Goal: Navigation & Orientation: Understand site structure

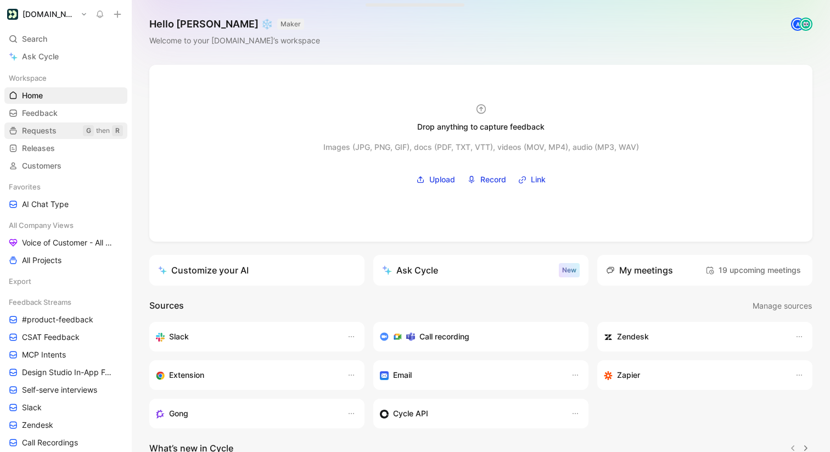
click at [66, 122] on link "Requests G then R" at bounding box center [65, 130] width 123 height 16
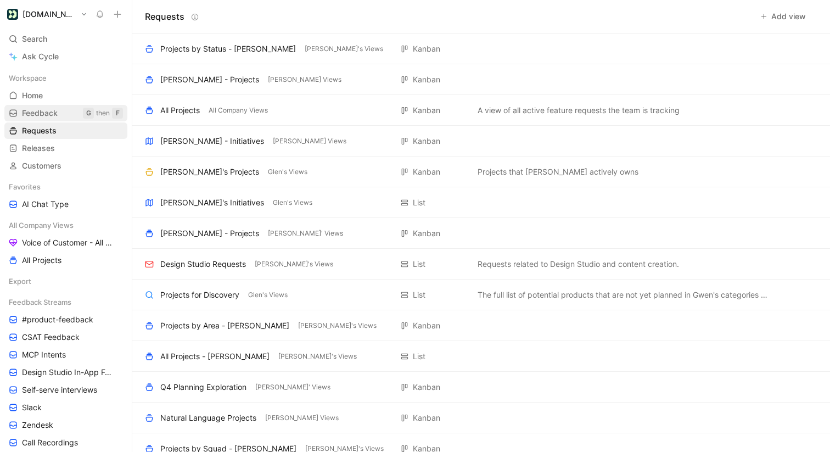
click at [66, 111] on link "Feedback G then F" at bounding box center [65, 113] width 123 height 16
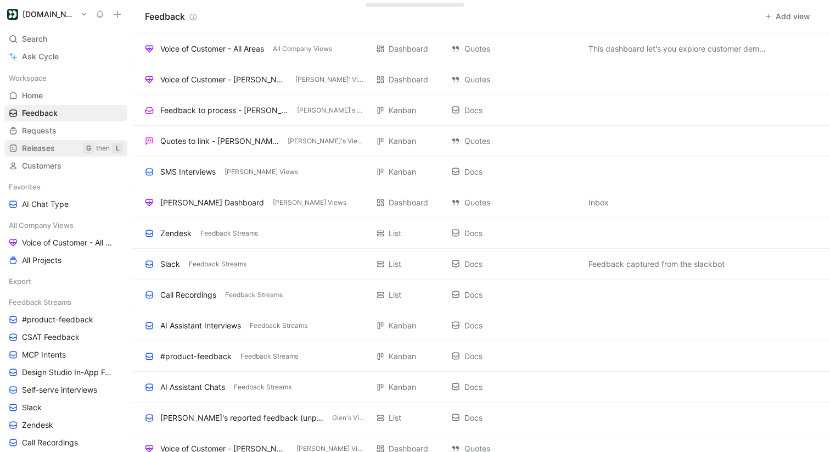
click at [64, 149] on link "Releases G then L" at bounding box center [65, 148] width 123 height 16
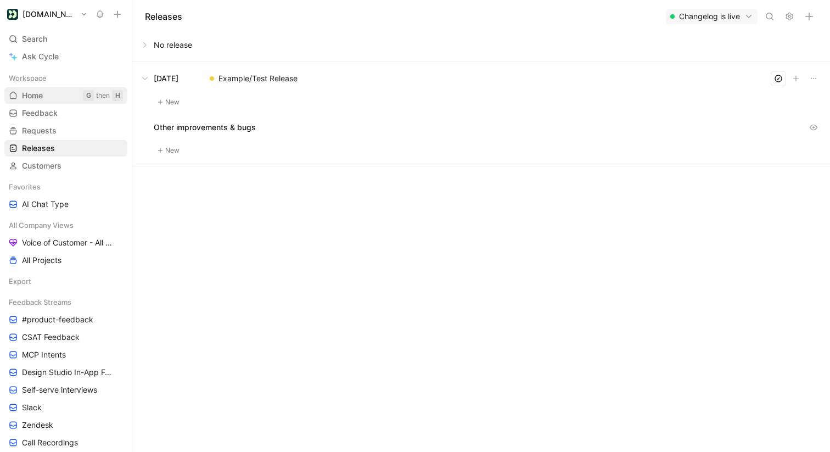
click at [54, 99] on link "Home G then H" at bounding box center [65, 95] width 123 height 16
